Goal: Information Seeking & Learning: Learn about a topic

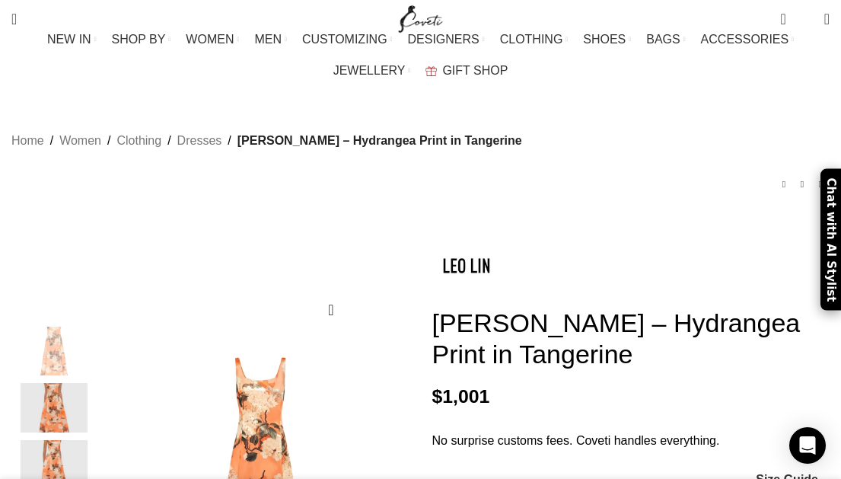
scroll to position [0, 552]
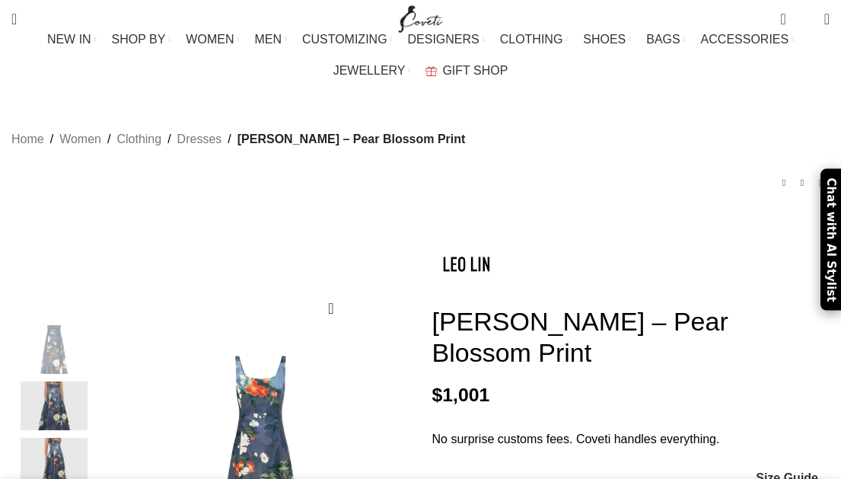
scroll to position [147, 0]
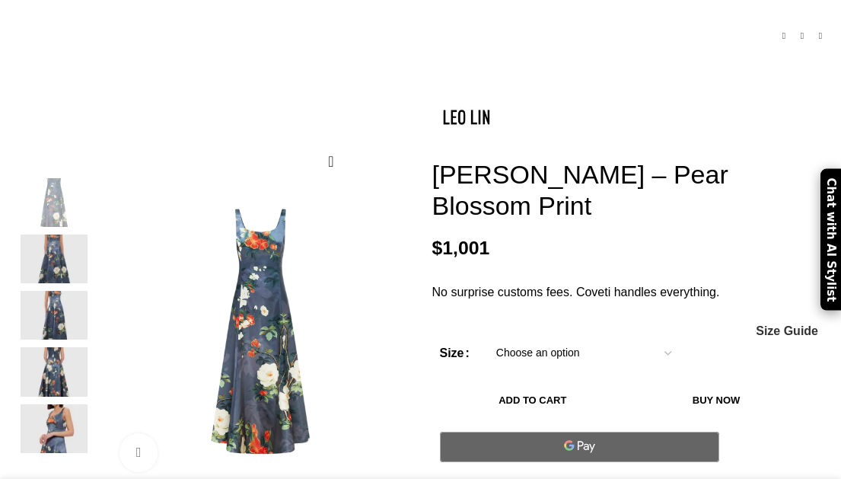
click at [61, 404] on img at bounding box center [54, 428] width 93 height 49
click at [65, 411] on img at bounding box center [54, 428] width 93 height 49
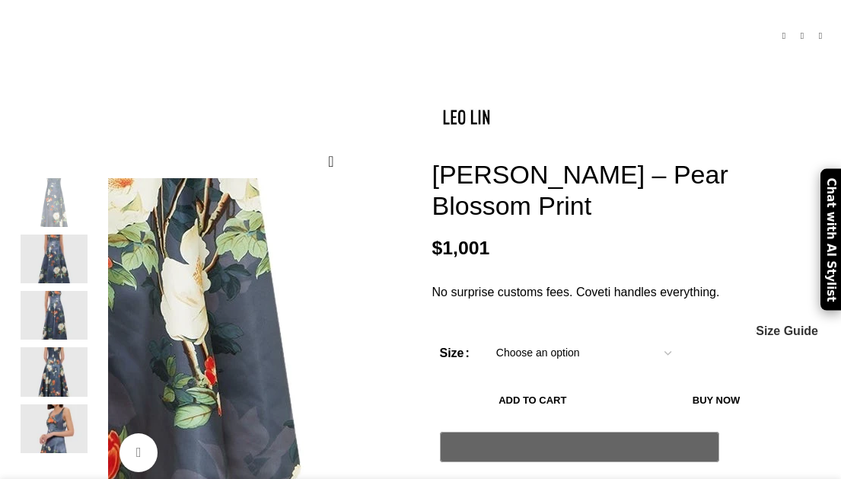
scroll to position [15, 0]
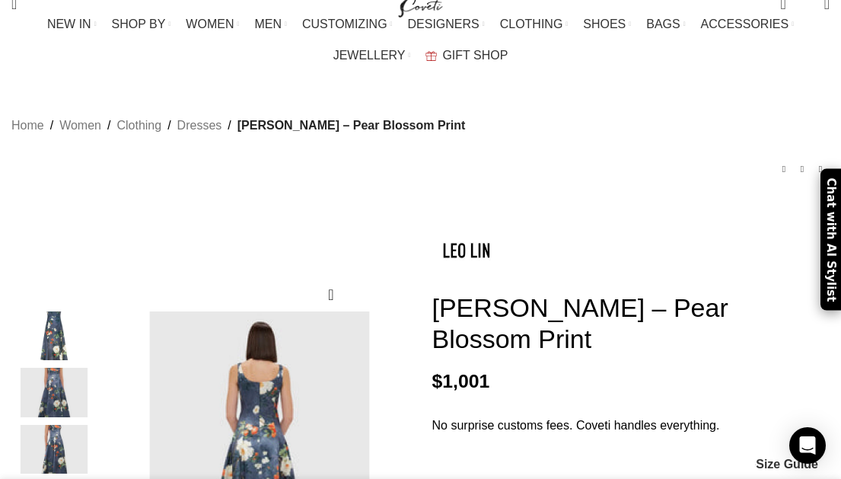
scroll to position [215, 0]
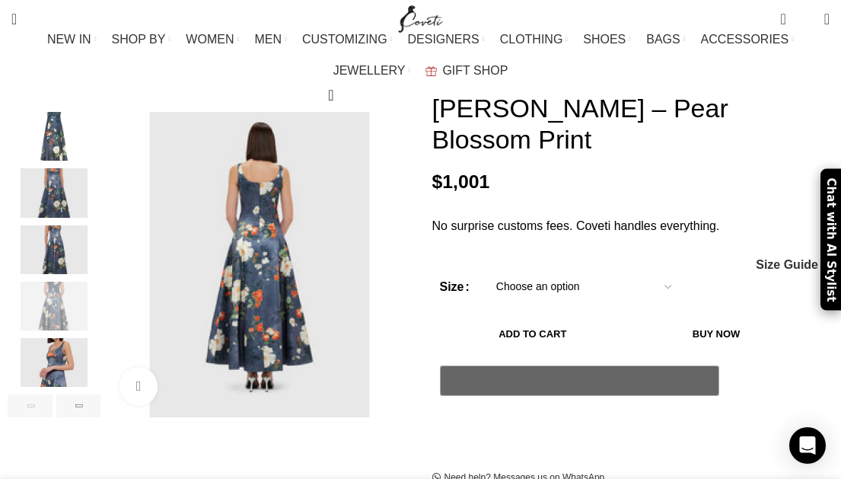
click at [62, 366] on img "5 / 6" at bounding box center [54, 362] width 93 height 49
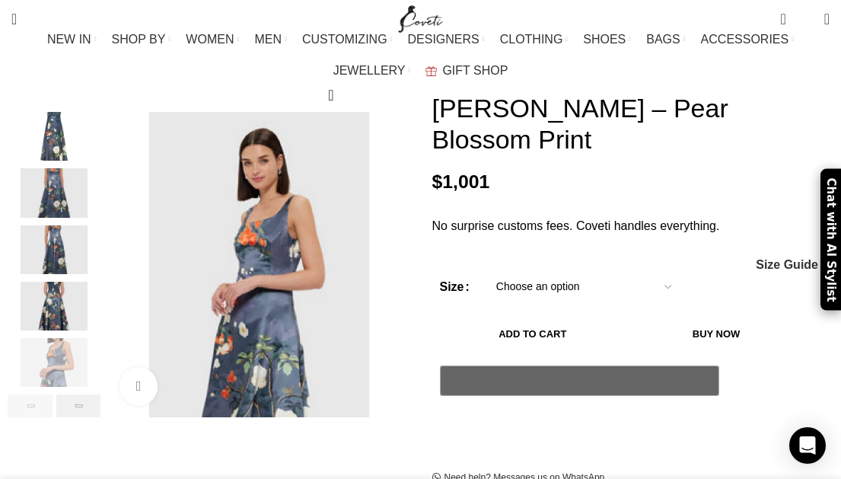
click at [77, 401] on div "Next slide" at bounding box center [78, 405] width 45 height 23
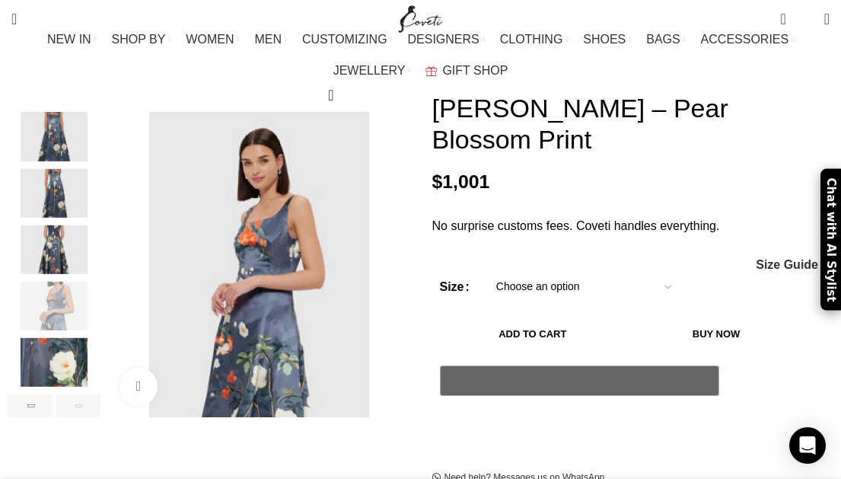
click at [77, 401] on div "Next slide" at bounding box center [78, 405] width 45 height 23
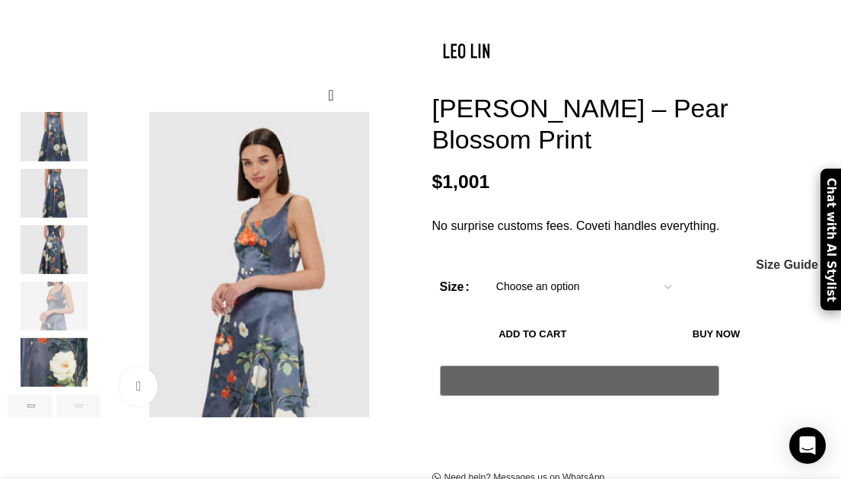
scroll to position [0, 0]
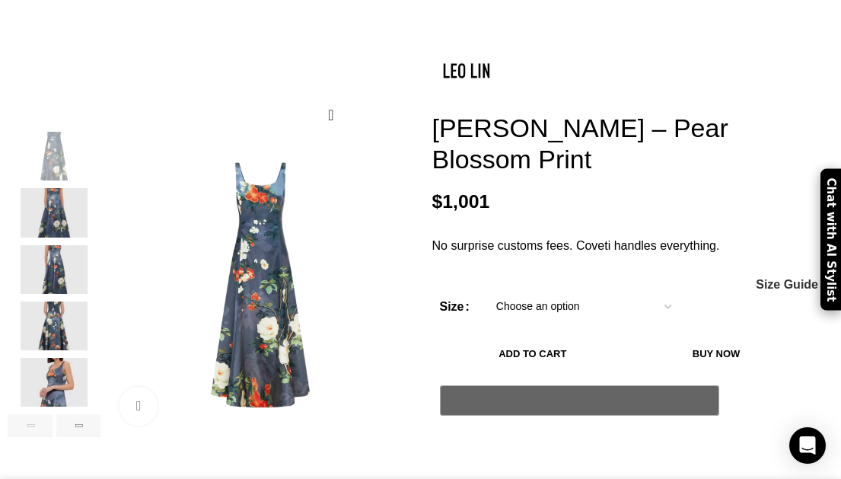
click at [62, 304] on img "4 / 6" at bounding box center [54, 325] width 93 height 49
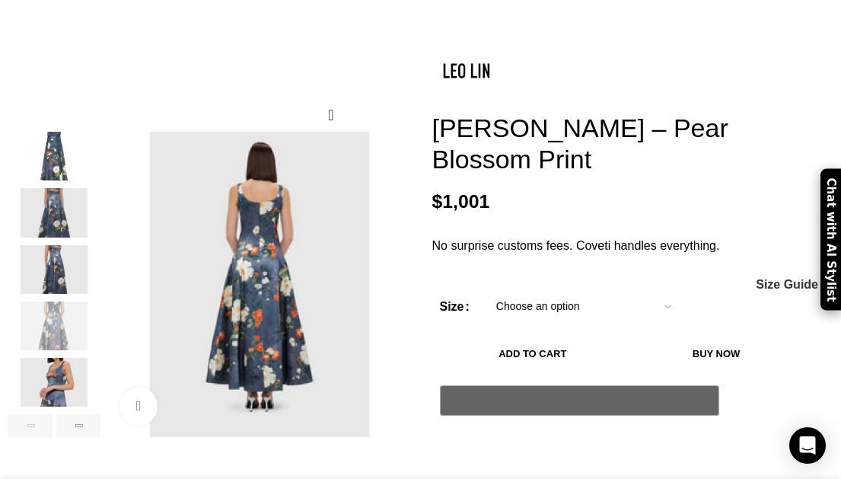
click at [57, 245] on img "3 / 6" at bounding box center [54, 269] width 93 height 49
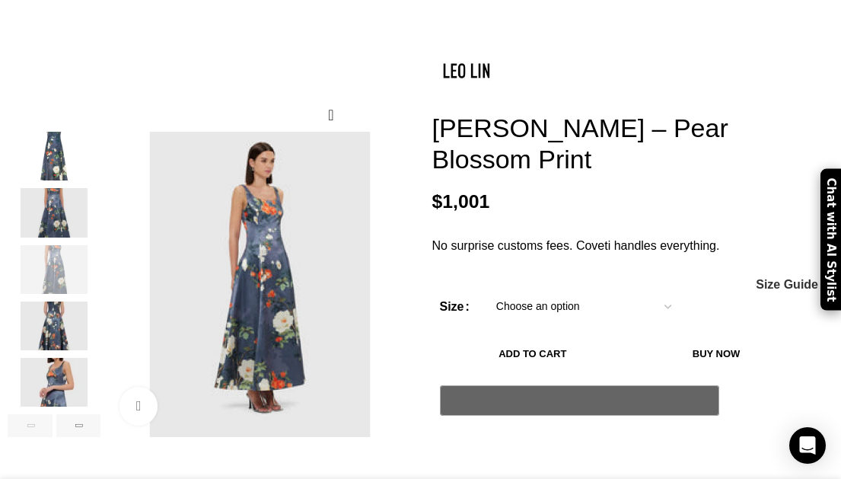
click at [57, 201] on img "2 / 6" at bounding box center [54, 212] width 93 height 49
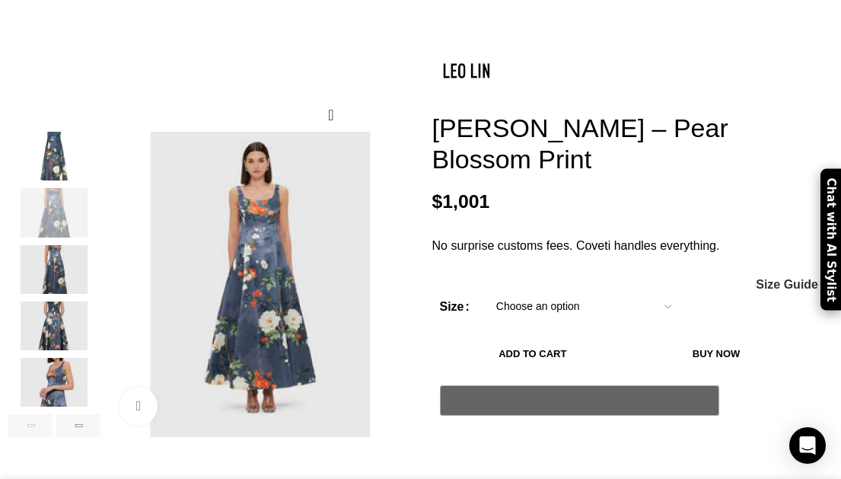
click at [58, 163] on div "1 / 6" at bounding box center [54, 160] width 93 height 56
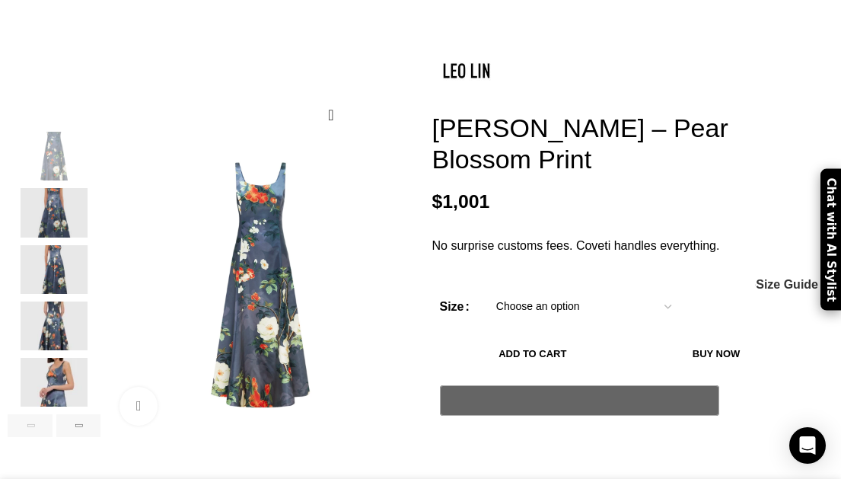
scroll to position [0, 183]
click at [61, 271] on img "3 / 6" at bounding box center [54, 269] width 93 height 49
